Goal: Information Seeking & Learning: Understand process/instructions

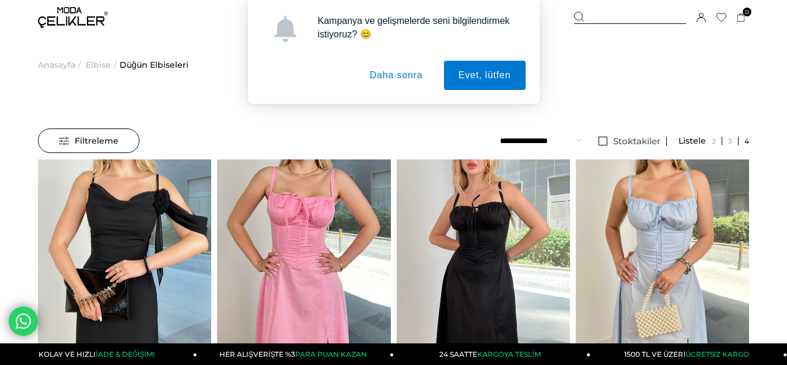
click at [404, 87] on button "Daha sonra" at bounding box center [396, 75] width 82 height 29
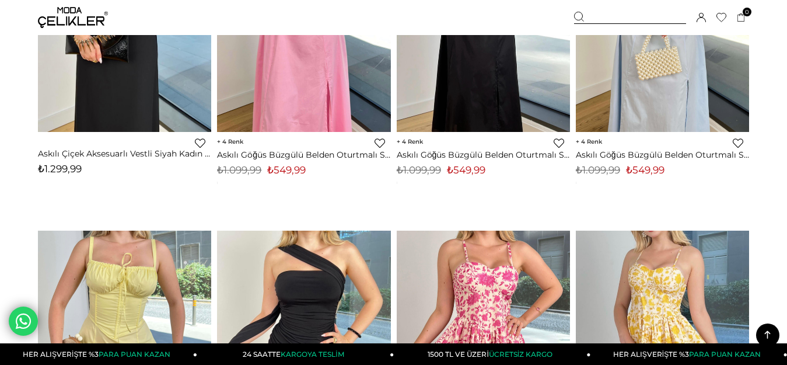
scroll to position [773, 0]
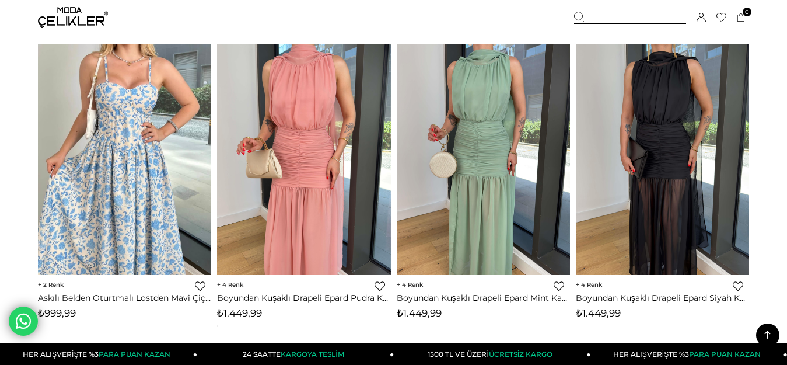
click at [57, 22] on img at bounding box center [73, 17] width 70 height 21
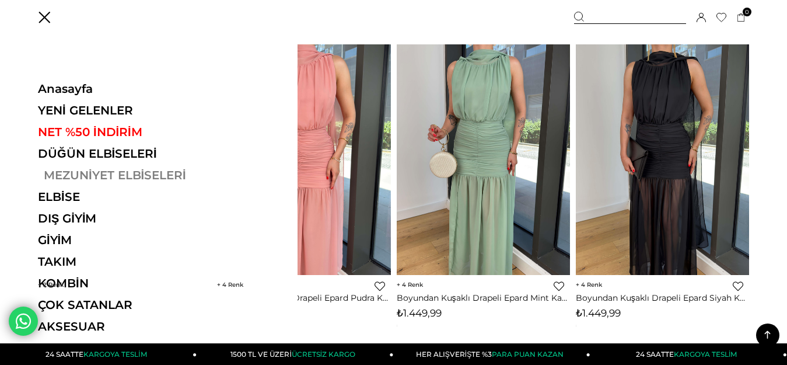
click at [116, 175] on link "MEZUNİYET ELBİSELERİ" at bounding box center [118, 175] width 160 height 14
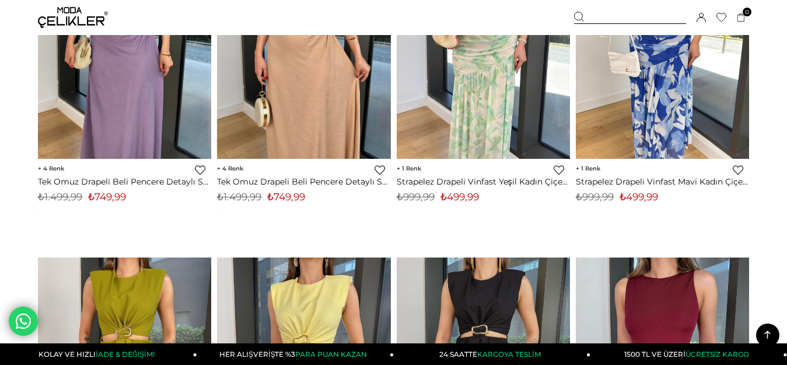
scroll to position [3971, 0]
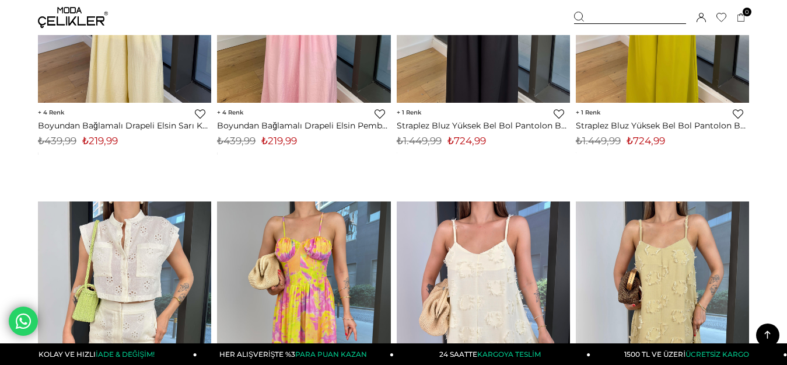
scroll to position [1438, 0]
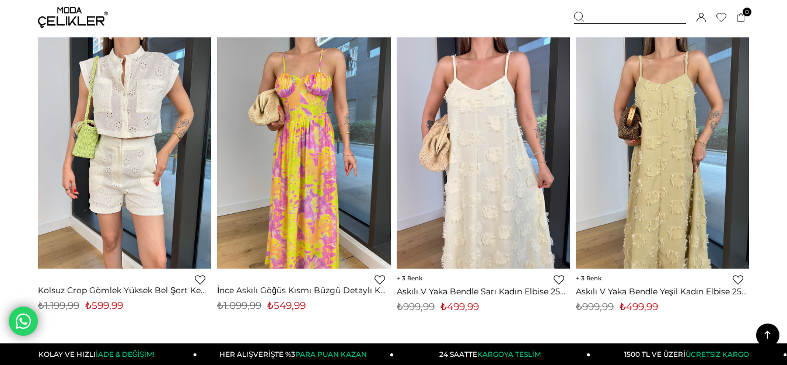
click at [642, 17] on div at bounding box center [630, 18] width 112 height 12
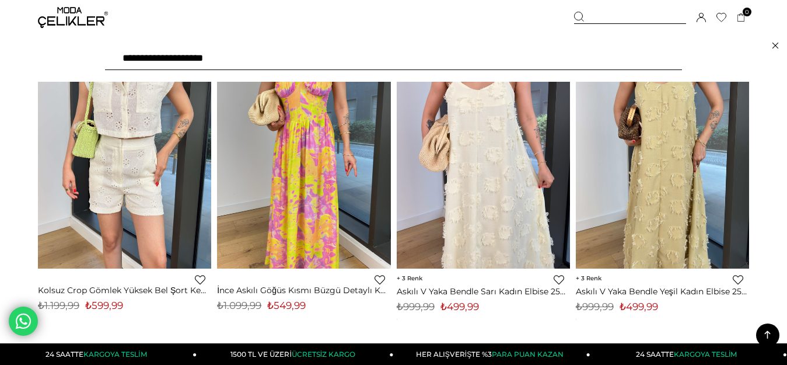
type input "**********"
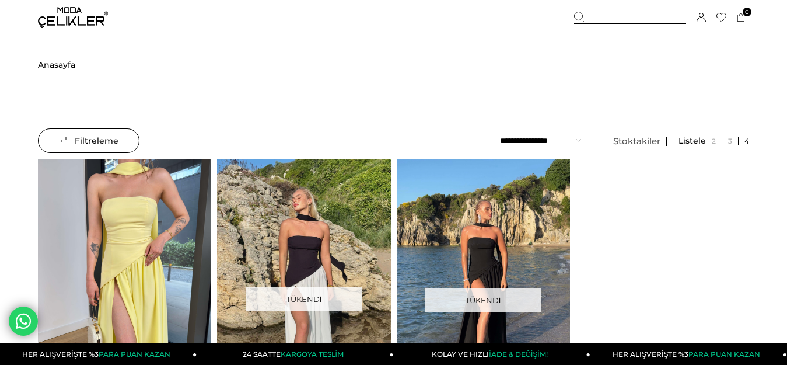
click at [67, 260] on img at bounding box center [124, 274] width 173 height 231
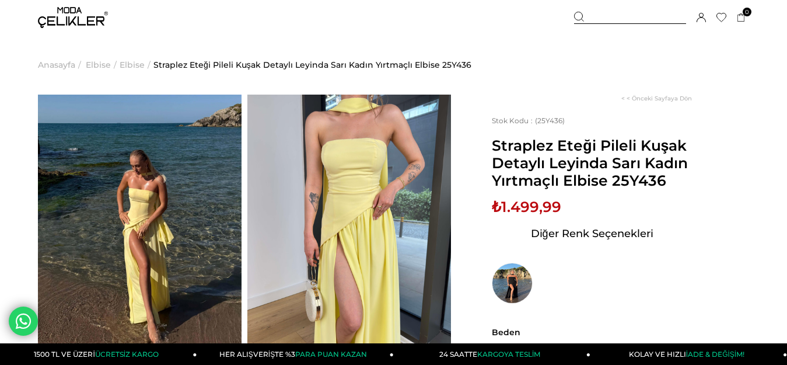
click at [79, 15] on img at bounding box center [73, 17] width 70 height 21
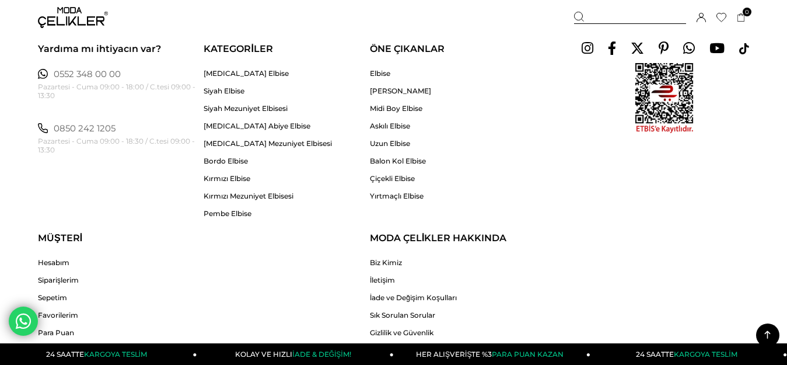
scroll to position [2596, 0]
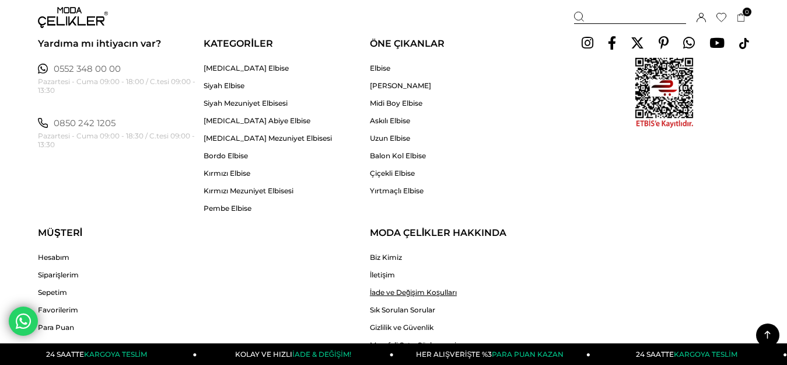
click at [412, 294] on link "İade ve Değişim Koşulları" at bounding box center [413, 292] width 87 height 9
